Goal: Transaction & Acquisition: Obtain resource

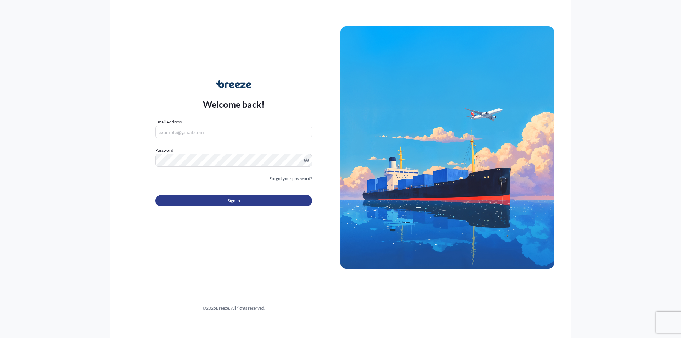
type input "[PERSON_NAME][EMAIL_ADDRESS][PERSON_NAME][DOMAIN_NAME]"
click at [218, 198] on button "Sign In" at bounding box center [233, 200] width 157 height 11
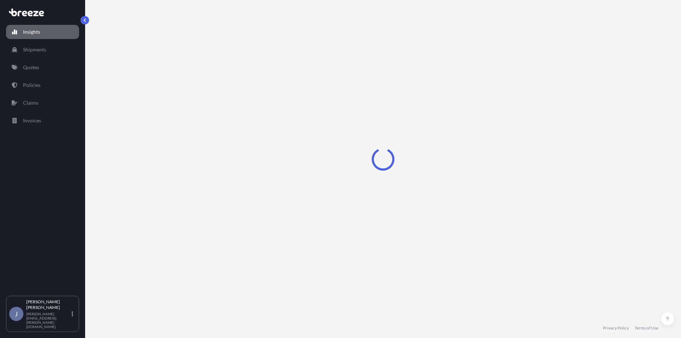
select select "2025"
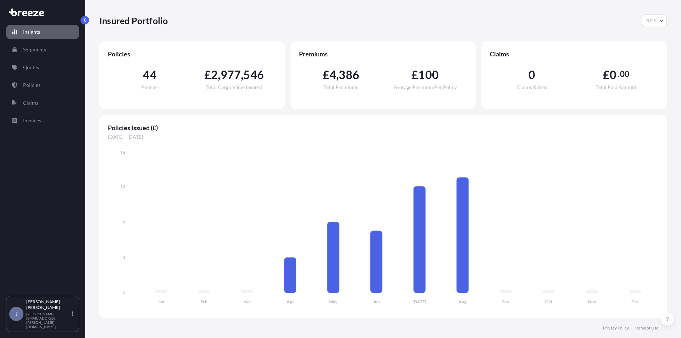
click at [38, 68] on p "Quotes" at bounding box center [31, 67] width 16 height 7
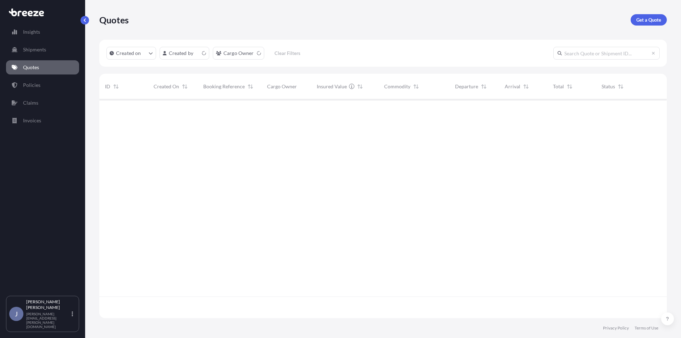
scroll to position [217, 562]
click at [640, 17] on p "Get a Quote" at bounding box center [648, 19] width 25 height 7
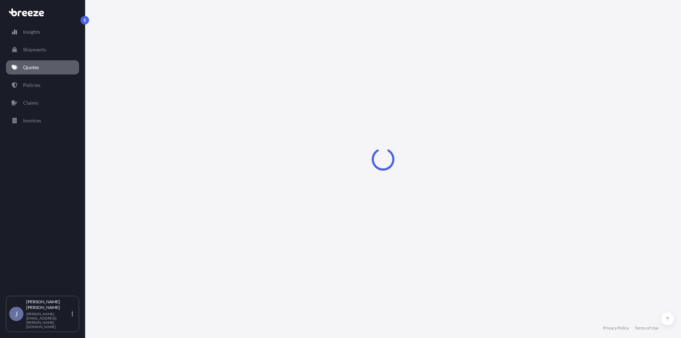
select select "Sea"
select select "1"
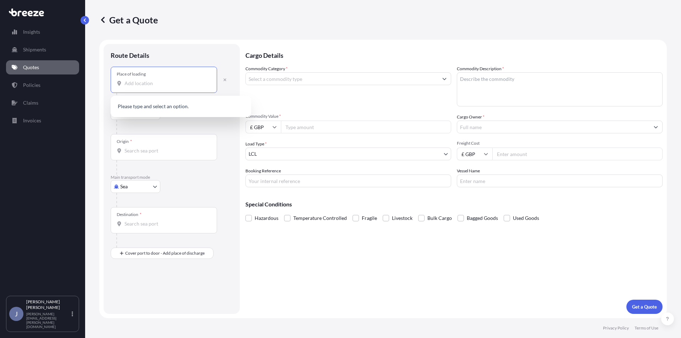
click at [154, 82] on input "Place of loading" at bounding box center [166, 83] width 84 height 7
type input "LHR"
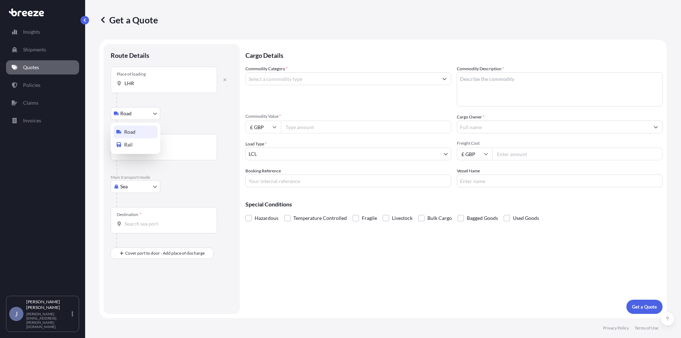
click at [145, 113] on body "0 options available. Insights Shipments Quotes Policies Claims Invoices J [PERS…" at bounding box center [340, 169] width 681 height 338
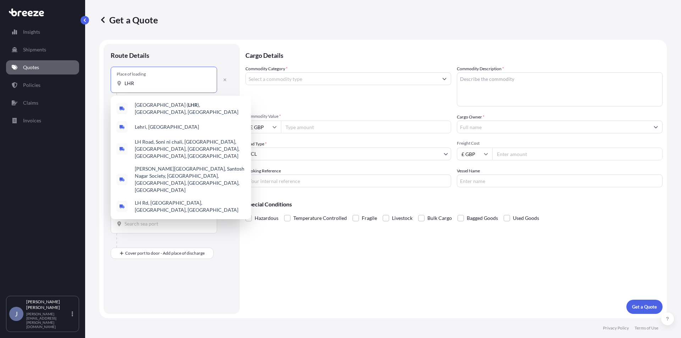
drag, startPoint x: 141, startPoint y: 86, endPoint x: 81, endPoint y: 83, distance: 60.3
click at [82, 84] on div "Insights Shipments Quotes Policies Claims Invoices J [PERSON_NAME] [PERSON_NAME…" at bounding box center [340, 169] width 681 height 338
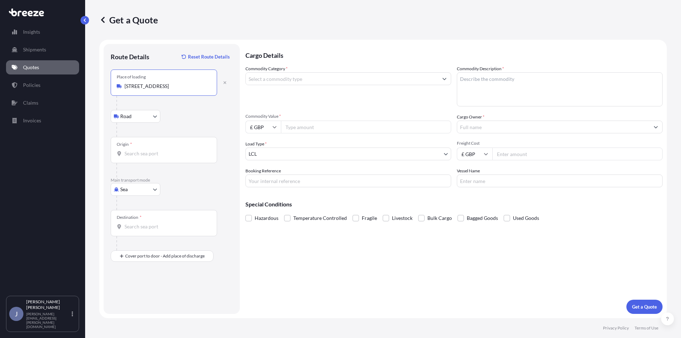
type input "[STREET_ADDRESS]"
click at [139, 157] on input "Origin *" at bounding box center [166, 153] width 84 height 7
type input "LHR"
click at [137, 120] on body "0 options available. 5 options available. 1 option available. 0 options availab…" at bounding box center [340, 169] width 681 height 338
click at [135, 187] on body "1 option available. 0 options available. 1 option available. 0 options availabl…" at bounding box center [340, 169] width 681 height 338
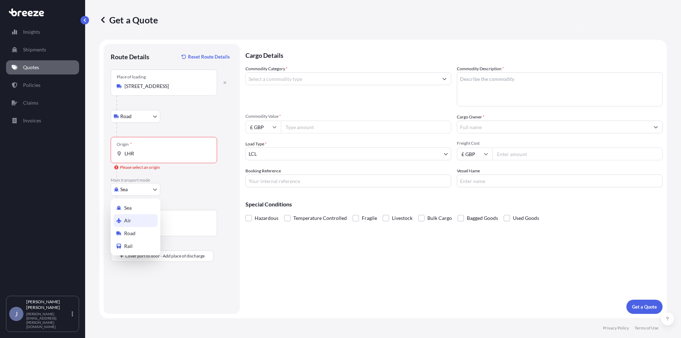
click at [128, 222] on span "Air" at bounding box center [127, 220] width 7 height 7
select select "Air"
click at [144, 120] on body "0 options available. Insights Shipments Quotes Policies Claims Invoices J [PERS…" at bounding box center [340, 169] width 681 height 338
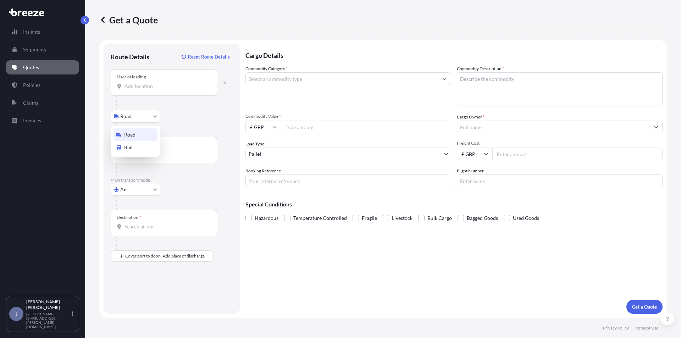
click at [138, 134] on div "Road" at bounding box center [135, 134] width 44 height 13
click at [134, 151] on input "Origin *" at bounding box center [166, 153] width 84 height 7
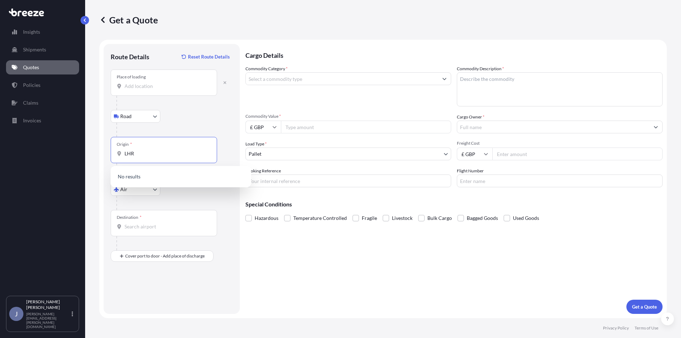
type input "LHR"
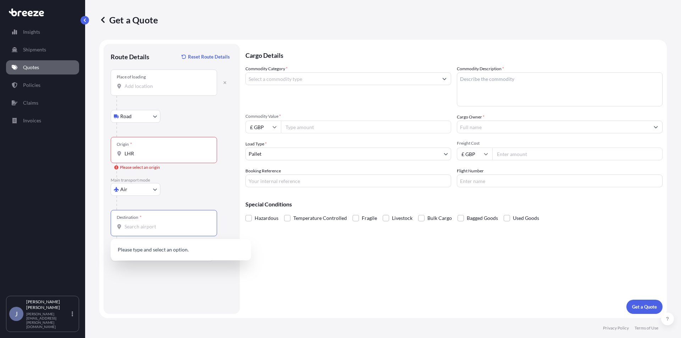
click at [135, 228] on input "Destination *" at bounding box center [166, 226] width 84 height 7
type input "HKG"
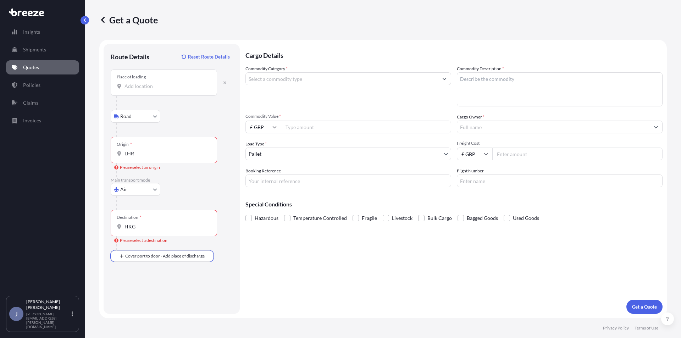
click at [139, 151] on input "LHR" at bounding box center [166, 153] width 84 height 7
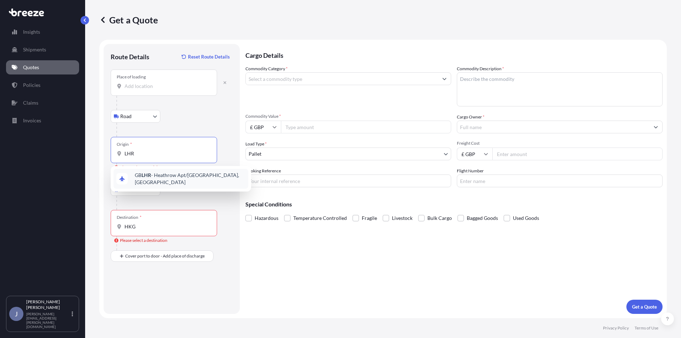
click at [157, 173] on div "GB LHR - Heathrow Apt/[GEOGRAPHIC_DATA], [GEOGRAPHIC_DATA]" at bounding box center [180, 179] width 135 height 20
type input "GBLHR - Heathrow Apt/[GEOGRAPHIC_DATA], [GEOGRAPHIC_DATA]"
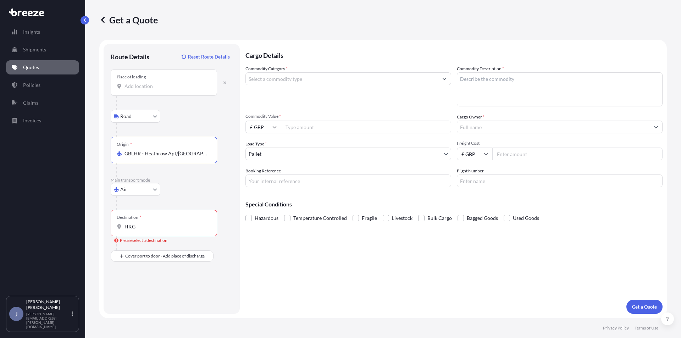
click at [147, 86] on input "Place of loading" at bounding box center [166, 86] width 84 height 7
click at [159, 109] on span "[STREET_ADDRESS]" at bounding box center [190, 109] width 110 height 7
type input "[STREET_ADDRESS]"
click at [143, 230] on div "Destination * HKG" at bounding box center [164, 223] width 106 height 26
click at [143, 230] on input "HKG" at bounding box center [166, 226] width 84 height 7
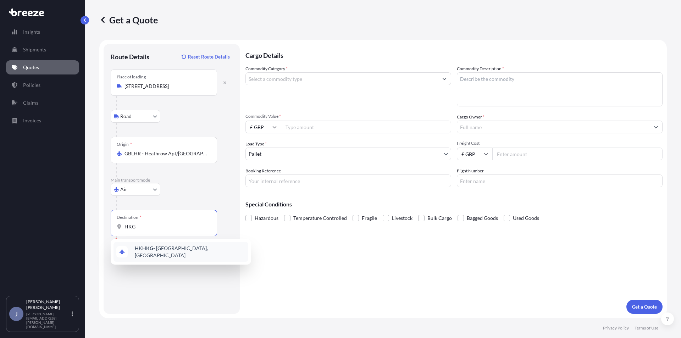
click at [155, 248] on span "HK HKG - [GEOGRAPHIC_DATA], [GEOGRAPHIC_DATA]" at bounding box center [190, 252] width 111 height 14
type input "HKHKG - [GEOGRAPHIC_DATA], [GEOGRAPHIC_DATA]"
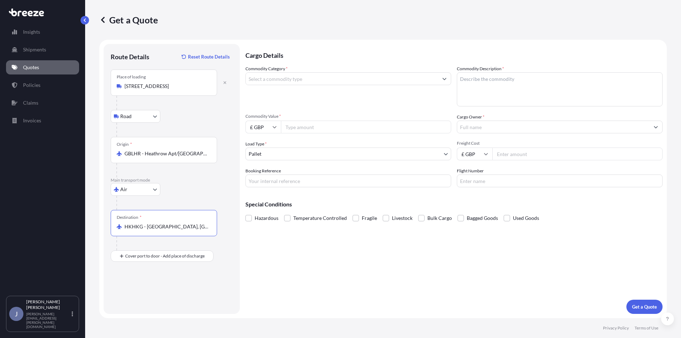
click at [287, 79] on input "Commodity Category *" at bounding box center [342, 78] width 192 height 13
type input "A"
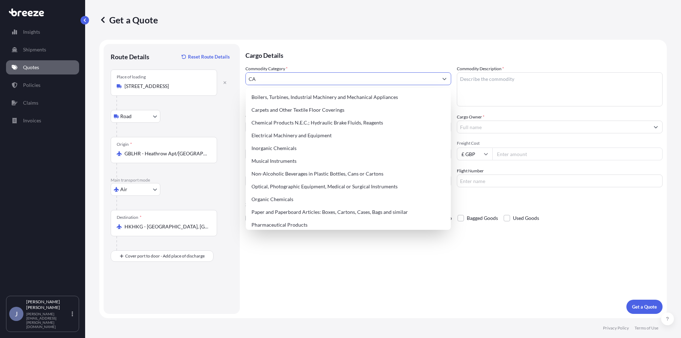
type input "C"
type input "T"
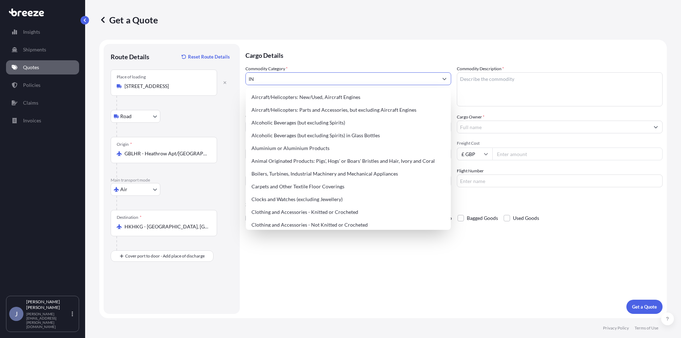
type input "I"
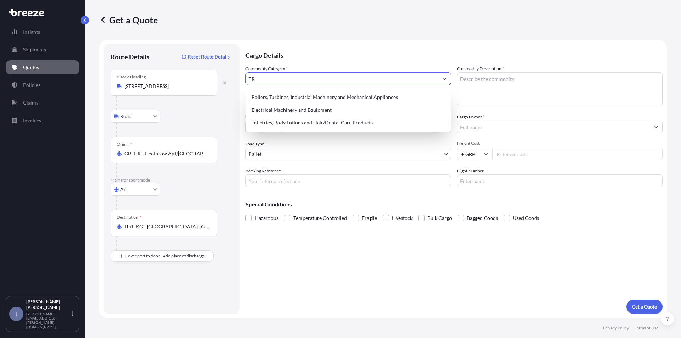
type input "T"
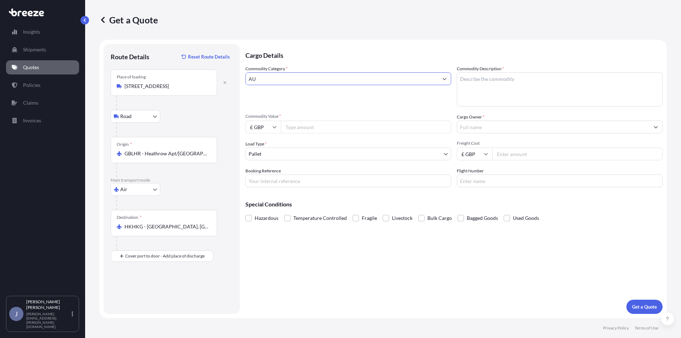
type input "A"
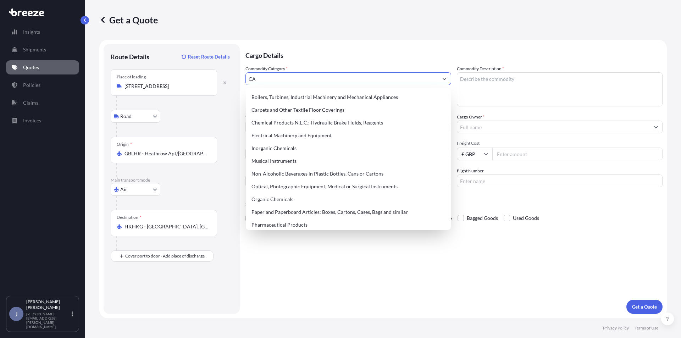
type input "C"
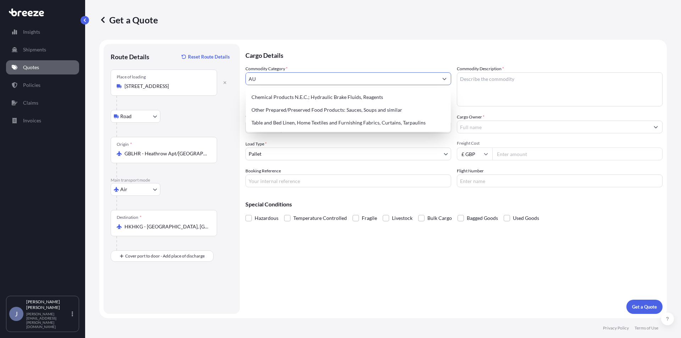
type input "A"
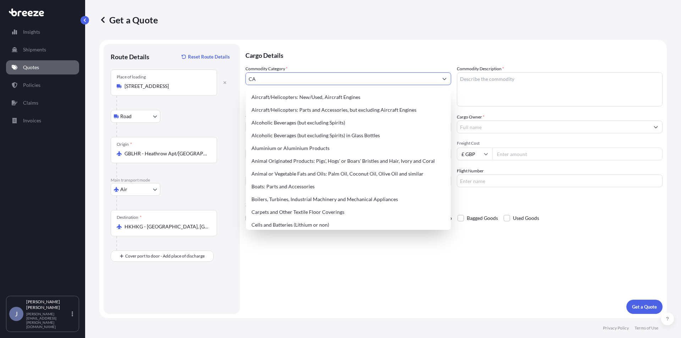
type input "C"
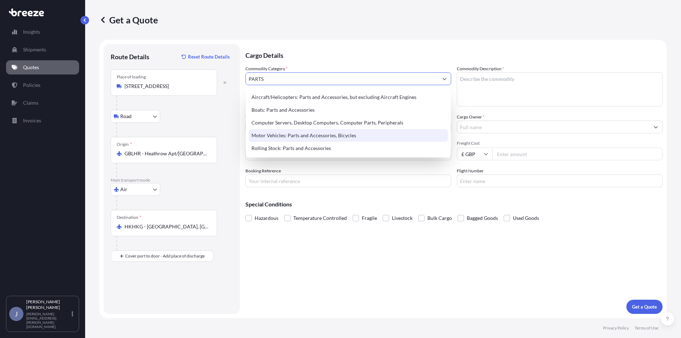
click at [276, 138] on div "Motor Vehicles: Parts and Accessories, Bicycles" at bounding box center [348, 135] width 199 height 13
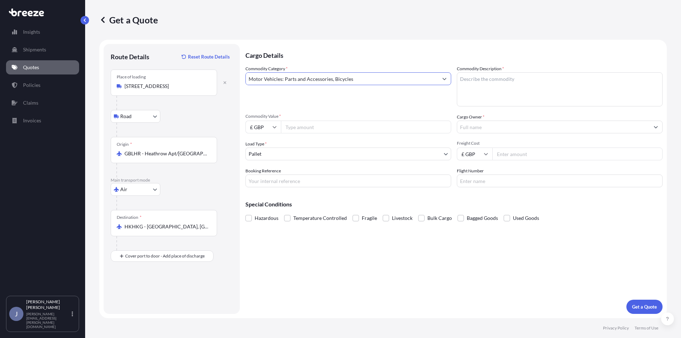
type input "Motor Vehicles: Parts and Accessories, Bicycles"
click at [512, 80] on textarea "Commodity Description *" at bounding box center [560, 89] width 206 height 34
type textarea "c"
type textarea "CAR INTERIOR TRIM"
click at [296, 130] on input "Commodity Value *" at bounding box center [366, 127] width 170 height 13
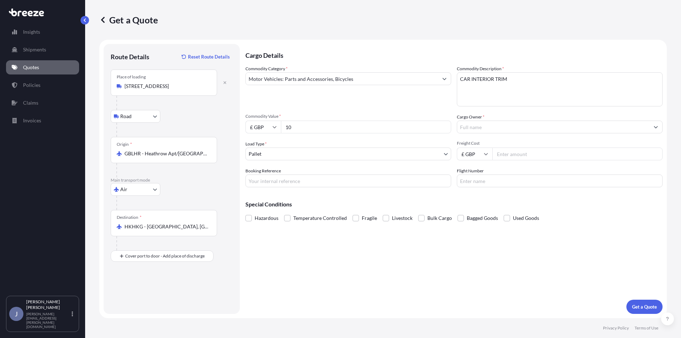
type input "1"
type input "10000"
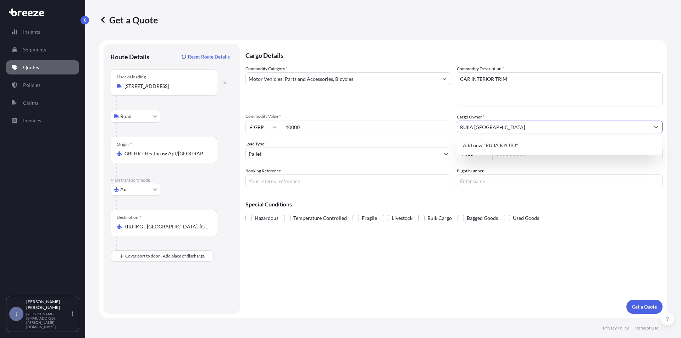
type input "RUIIA [GEOGRAPHIC_DATA]"
click at [510, 129] on input "RUIIA [GEOGRAPHIC_DATA]" at bounding box center [553, 127] width 192 height 13
type input "RUIIA KYOTO LTD"
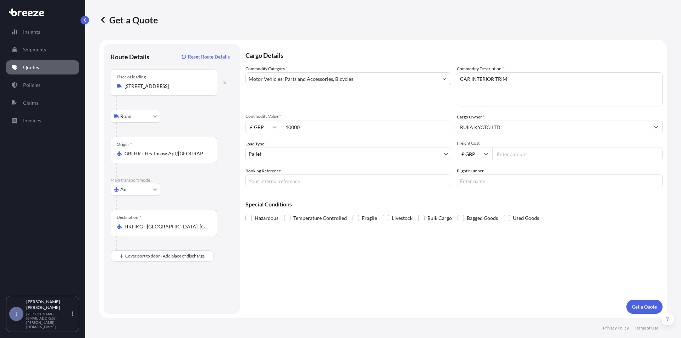
click at [517, 152] on input "Freight Cost" at bounding box center [577, 153] width 170 height 13
type input "261"
click at [636, 303] on button "Get a Quote" at bounding box center [644, 307] width 36 height 14
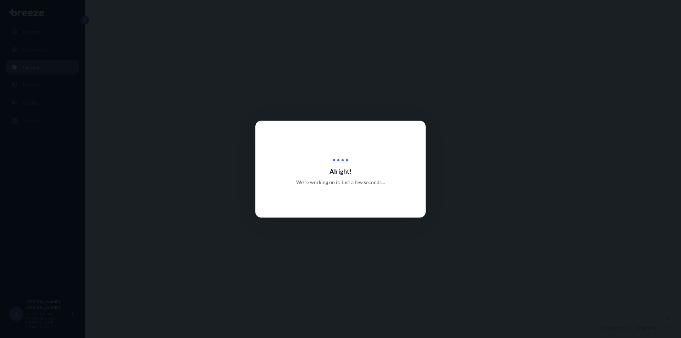
select select "Road"
select select "Air"
select select "1"
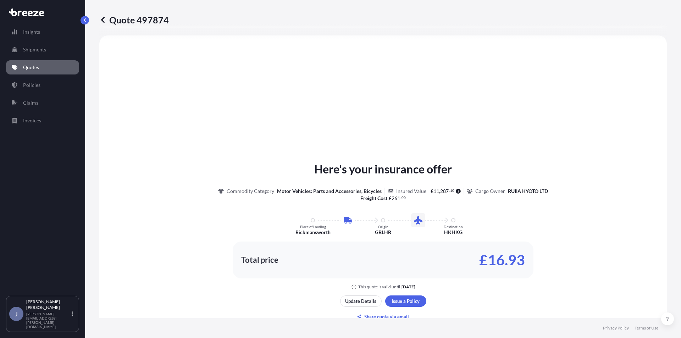
scroll to position [348, 0]
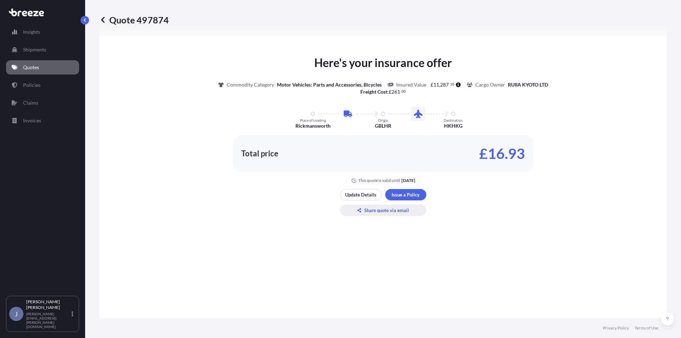
click at [387, 212] on p "Share quote via email" at bounding box center [386, 210] width 45 height 7
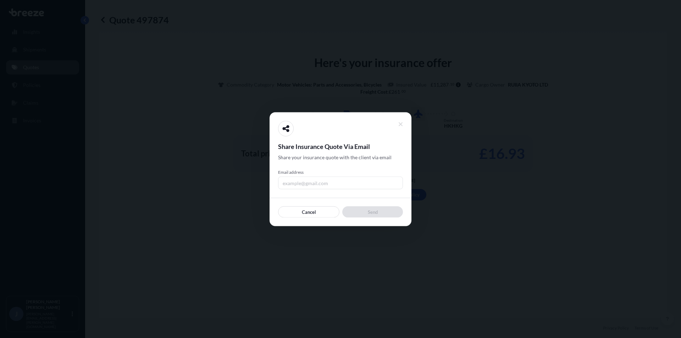
click at [332, 184] on input "Email address" at bounding box center [340, 182] width 125 height 13
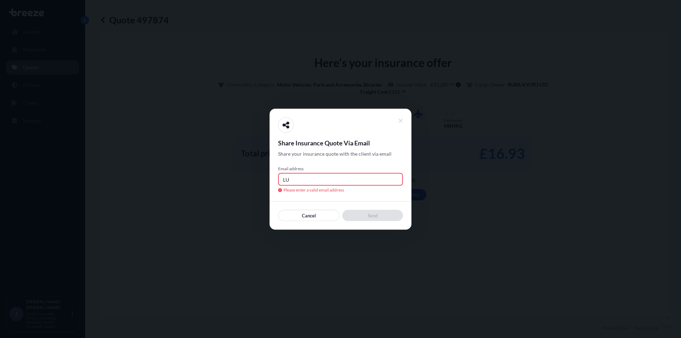
type input "L"
click at [321, 177] on input "luke.ratcli" at bounding box center [340, 179] width 125 height 13
click at [333, 181] on input "luke.[PERSON_NAME]" at bounding box center [340, 179] width 125 height 13
click at [452, 188] on div at bounding box center [340, 169] width 681 height 338
click at [371, 180] on input "luke.[PERSON_NAME]@mapcargp" at bounding box center [340, 179] width 125 height 13
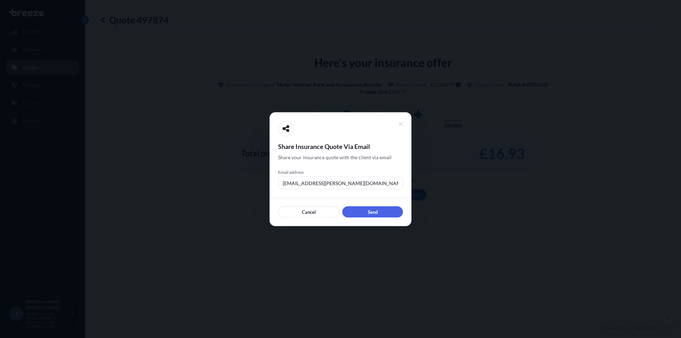
drag, startPoint x: 371, startPoint y: 180, endPoint x: 157, endPoint y: 176, distance: 214.2
click at [158, 338] on div "Share Insurance Quote Via Email Share your insurance quote with the client via …" at bounding box center [340, 338] width 681 height 0
type input "[EMAIL_ADDRESS][PERSON_NAME][DOMAIN_NAME]"
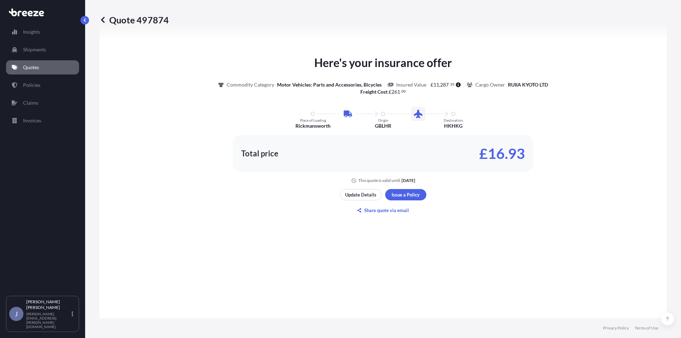
scroll to position [277, 0]
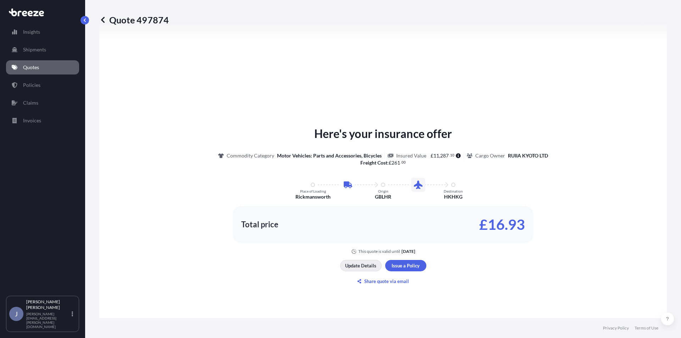
click at [364, 267] on p "Update Details" at bounding box center [360, 265] width 31 height 7
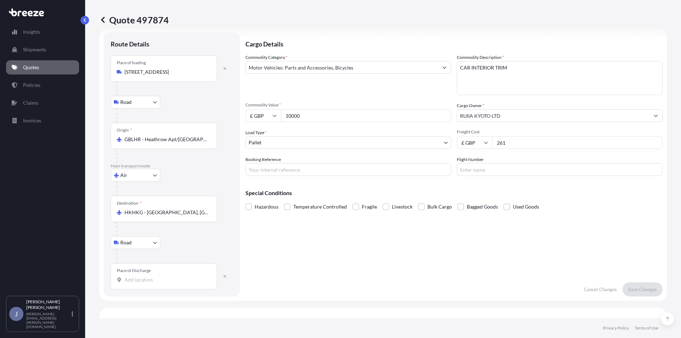
click at [136, 282] on input "Place of Discharge" at bounding box center [166, 279] width 84 height 7
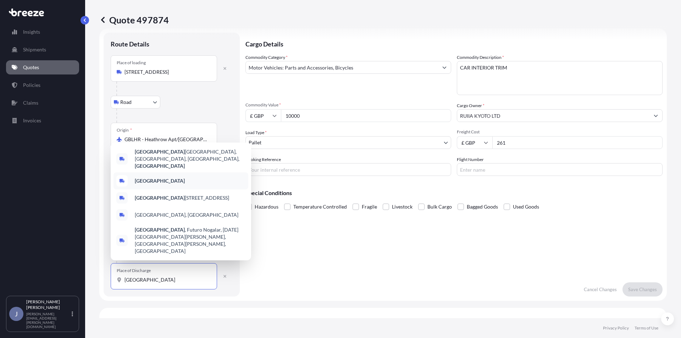
click at [174, 189] on div "[GEOGRAPHIC_DATA]" at bounding box center [180, 180] width 135 height 17
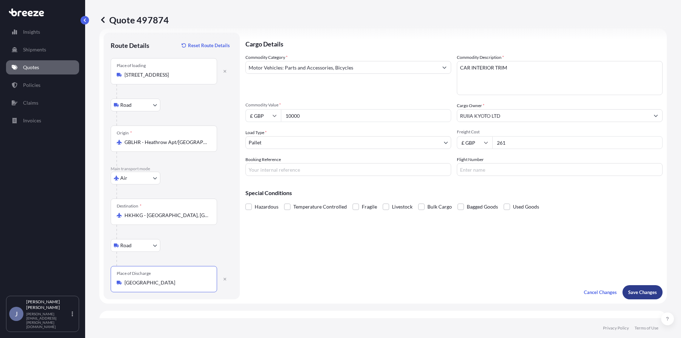
type input "[GEOGRAPHIC_DATA]"
click at [638, 291] on p "Save Changes" at bounding box center [642, 292] width 29 height 7
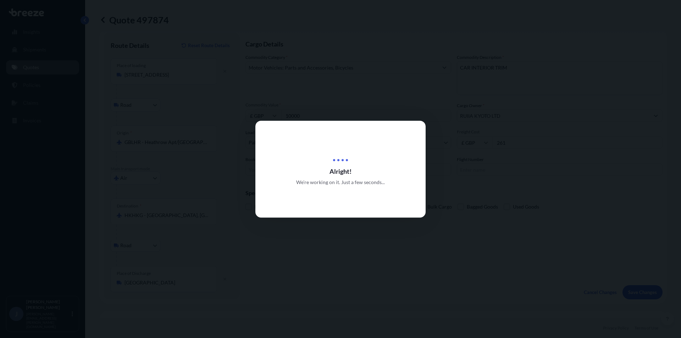
scroll to position [286, 0]
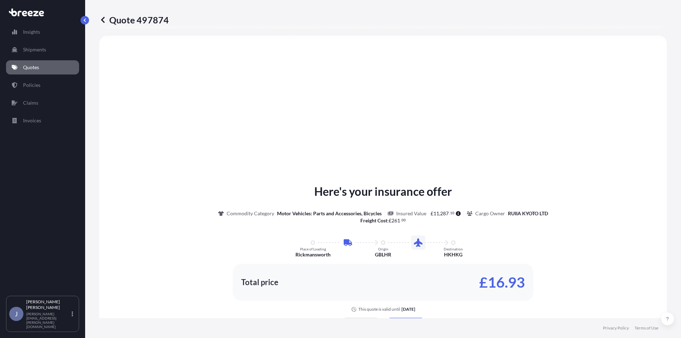
select select "Road"
select select "Air"
select select "Road"
select select "1"
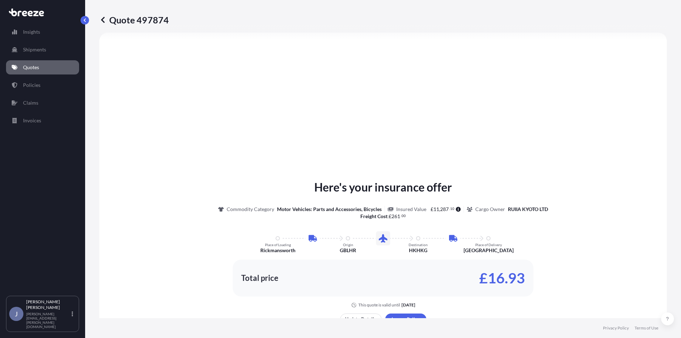
scroll to position [393, 0]
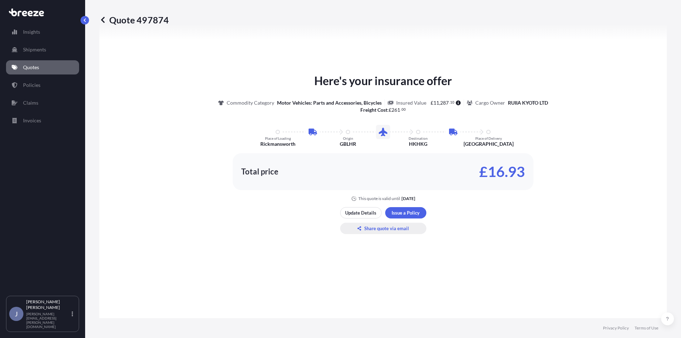
click at [382, 226] on p "Share quote via email" at bounding box center [386, 228] width 45 height 7
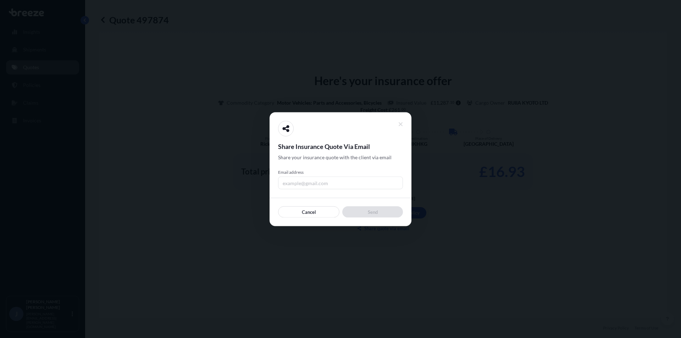
click at [334, 184] on input "Email address" at bounding box center [340, 182] width 125 height 13
paste input "[EMAIL_ADDRESS][PERSON_NAME][DOMAIN_NAME]"
type input "[EMAIL_ADDRESS][PERSON_NAME][DOMAIN_NAME]"
